Goal: Navigation & Orientation: Find specific page/section

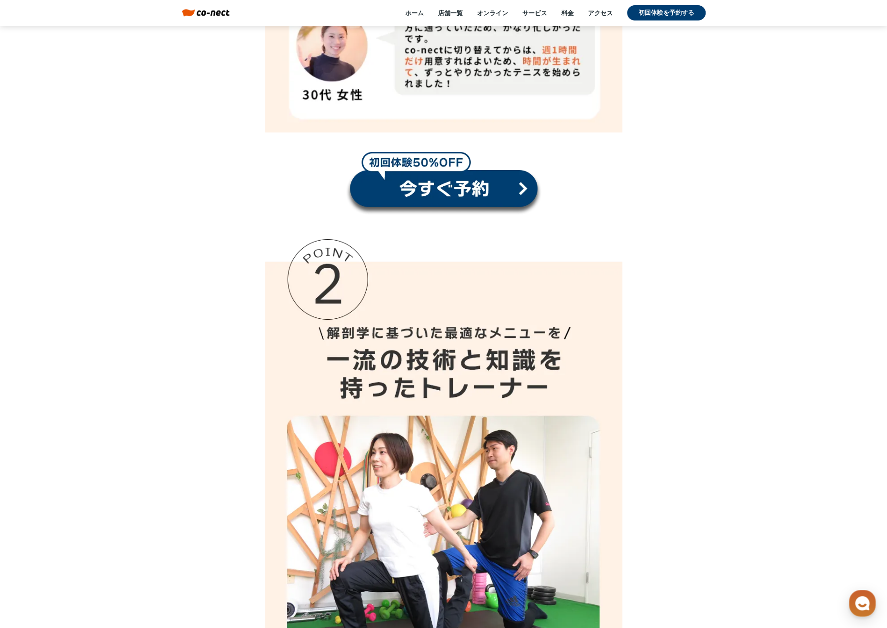
scroll to position [5621, 0]
